Goal: Information Seeking & Learning: Learn about a topic

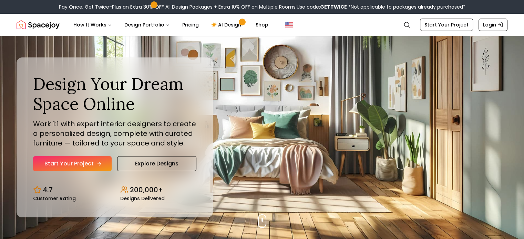
click at [103, 162] on link "Start Your Project" at bounding box center [72, 163] width 79 height 15
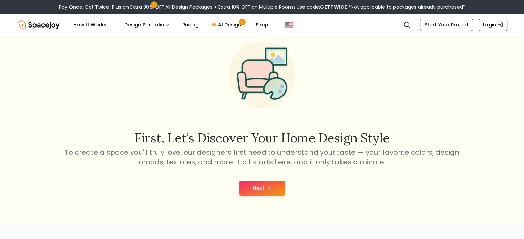
scroll to position [26, 0]
click at [187, 26] on link "Pricing" at bounding box center [191, 25] width 28 height 14
